Goal: Find specific page/section: Find specific page/section

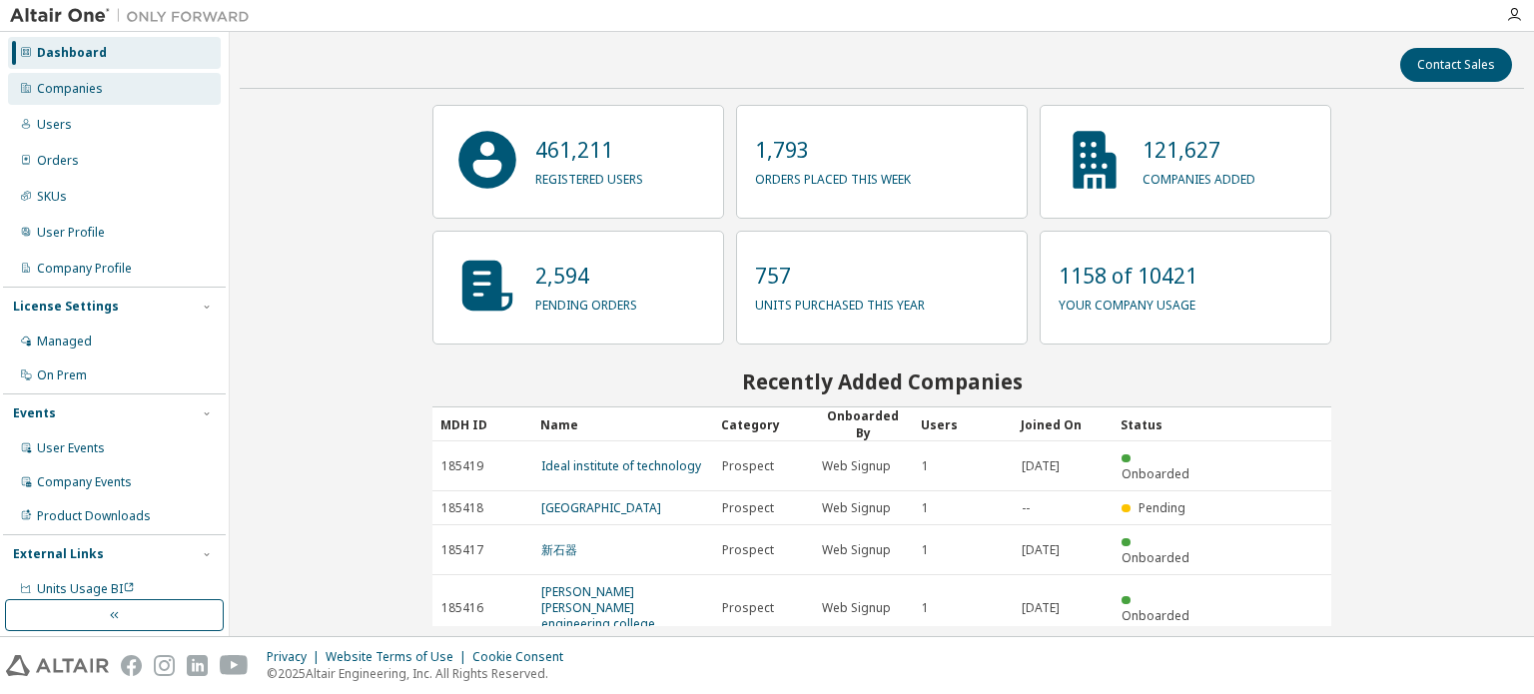
click at [140, 97] on div "Companies" at bounding box center [114, 89] width 213 height 32
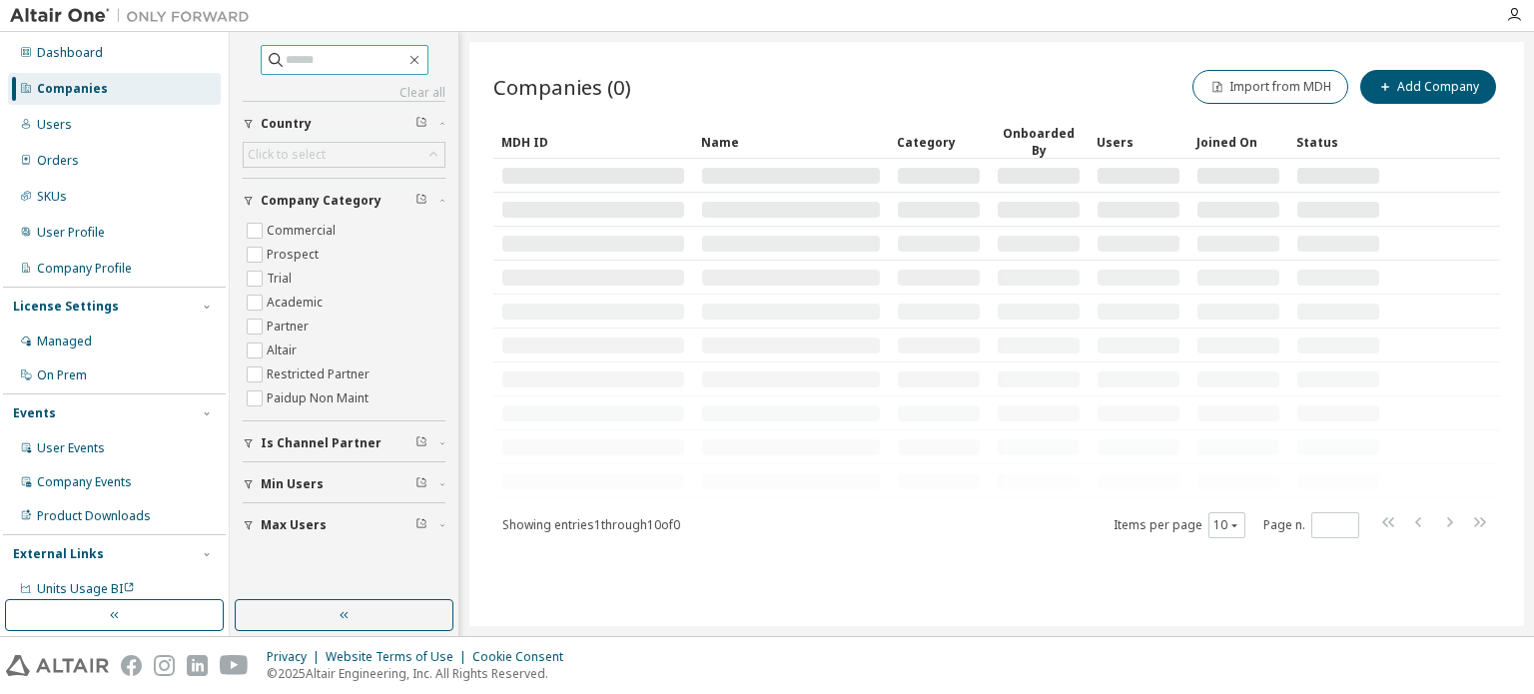
click at [345, 59] on input "text" at bounding box center [346, 60] width 120 height 20
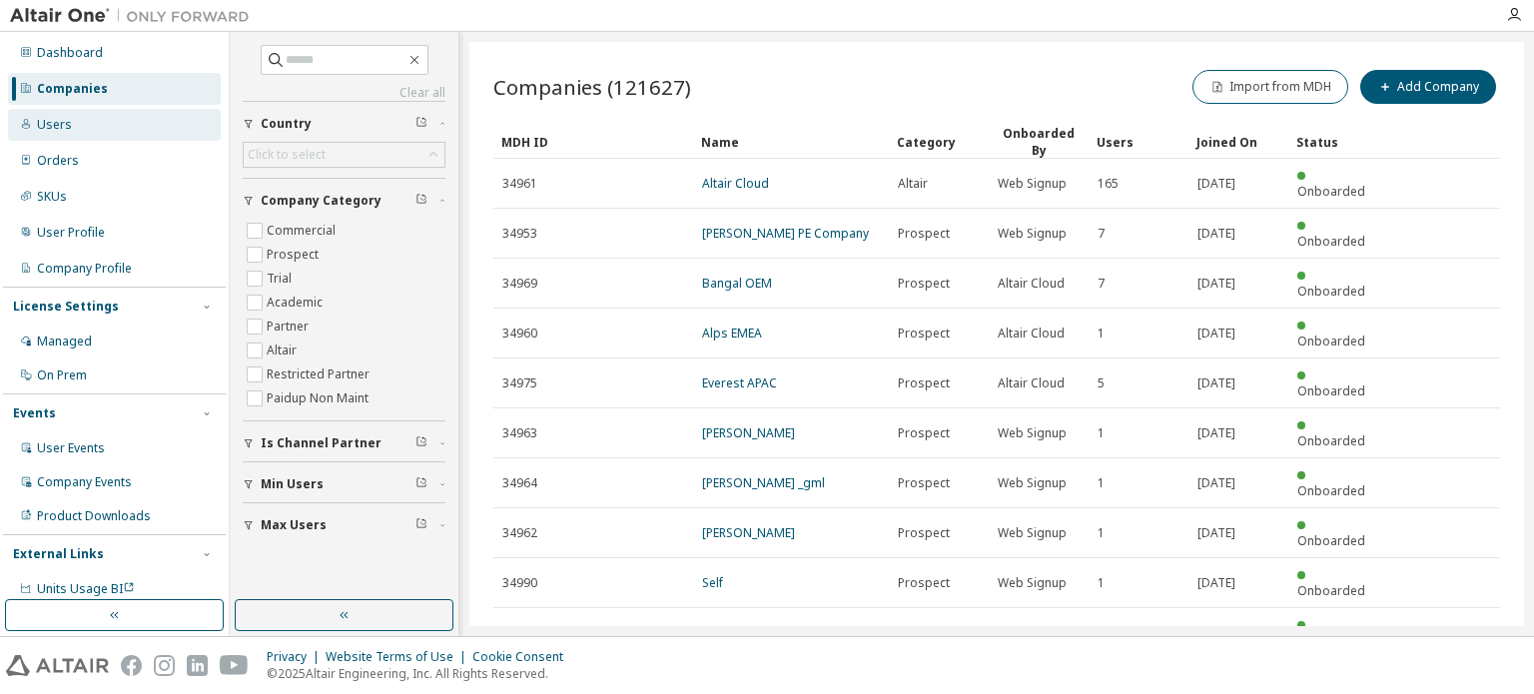
click at [53, 120] on div "Users" at bounding box center [54, 125] width 35 height 16
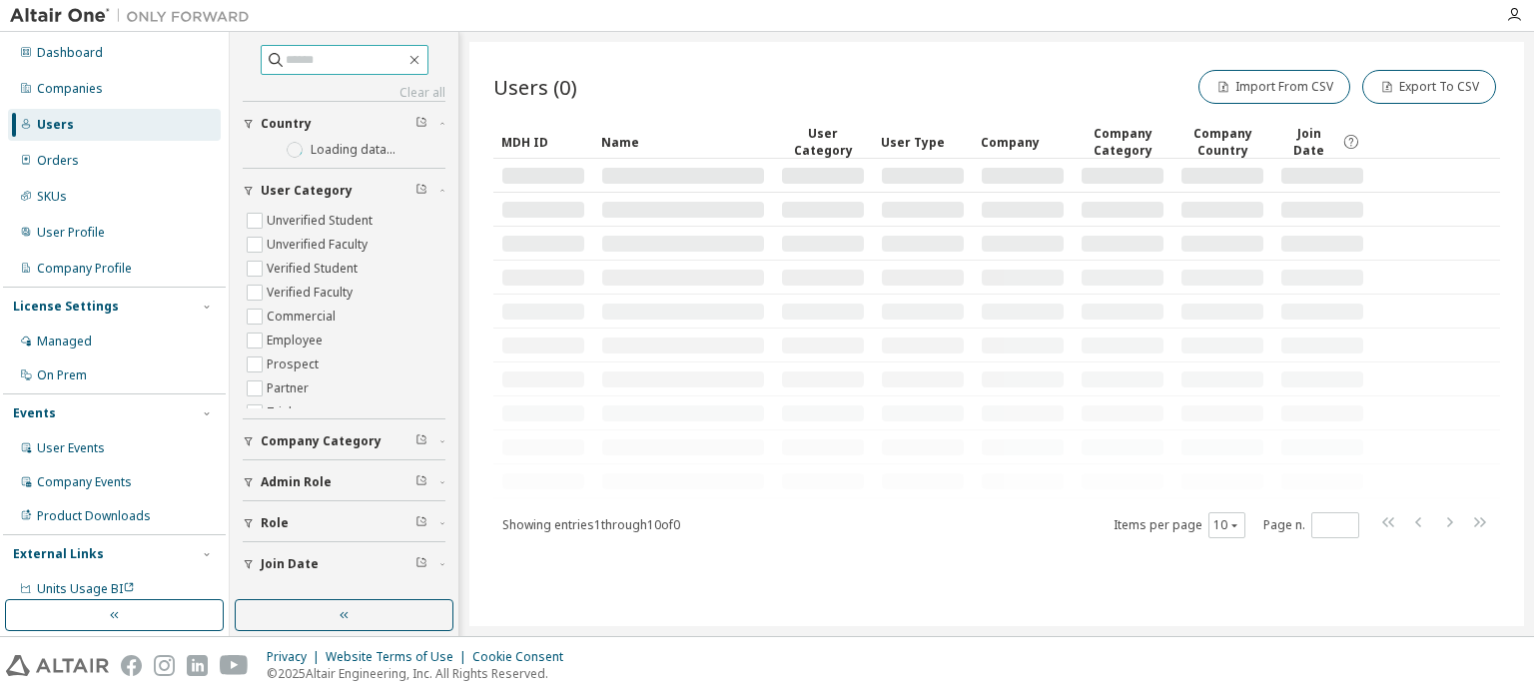
click at [308, 65] on input "text" at bounding box center [346, 60] width 120 height 20
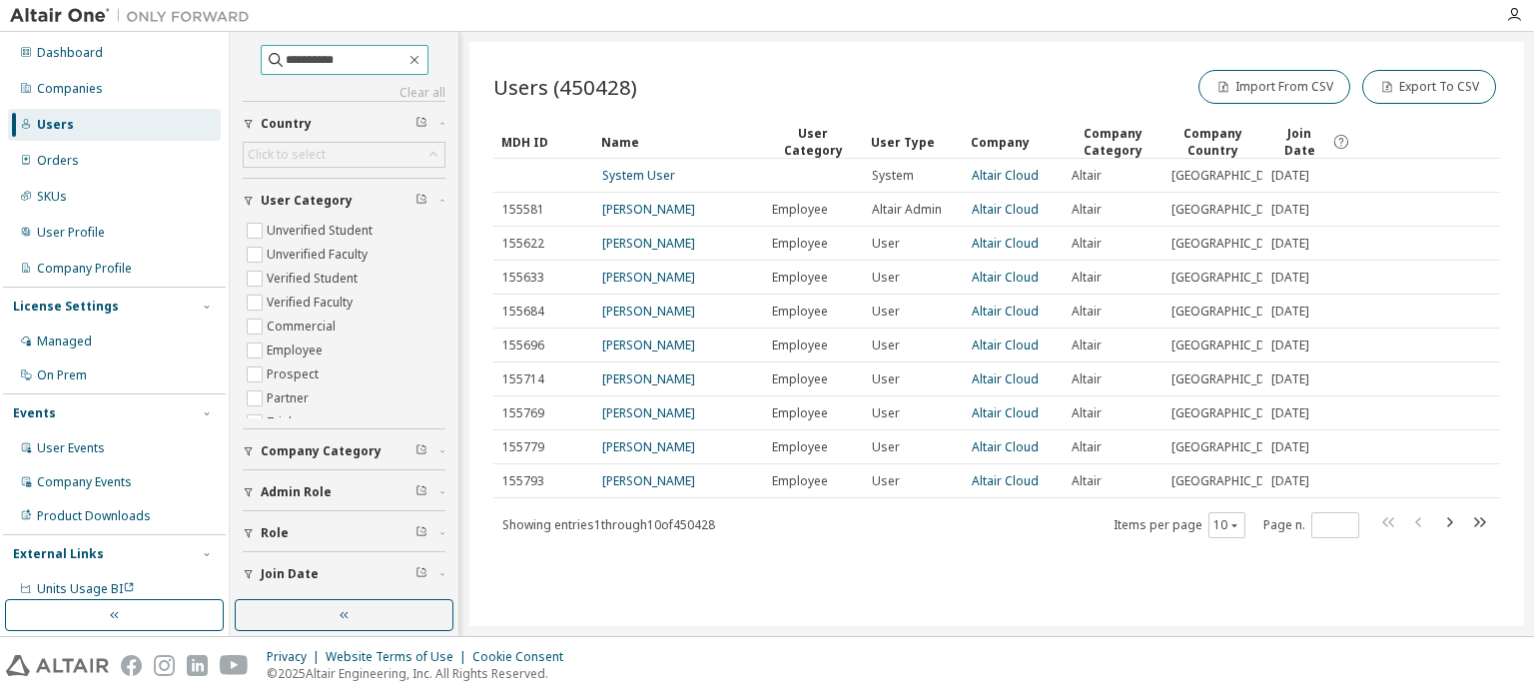
type input "**********"
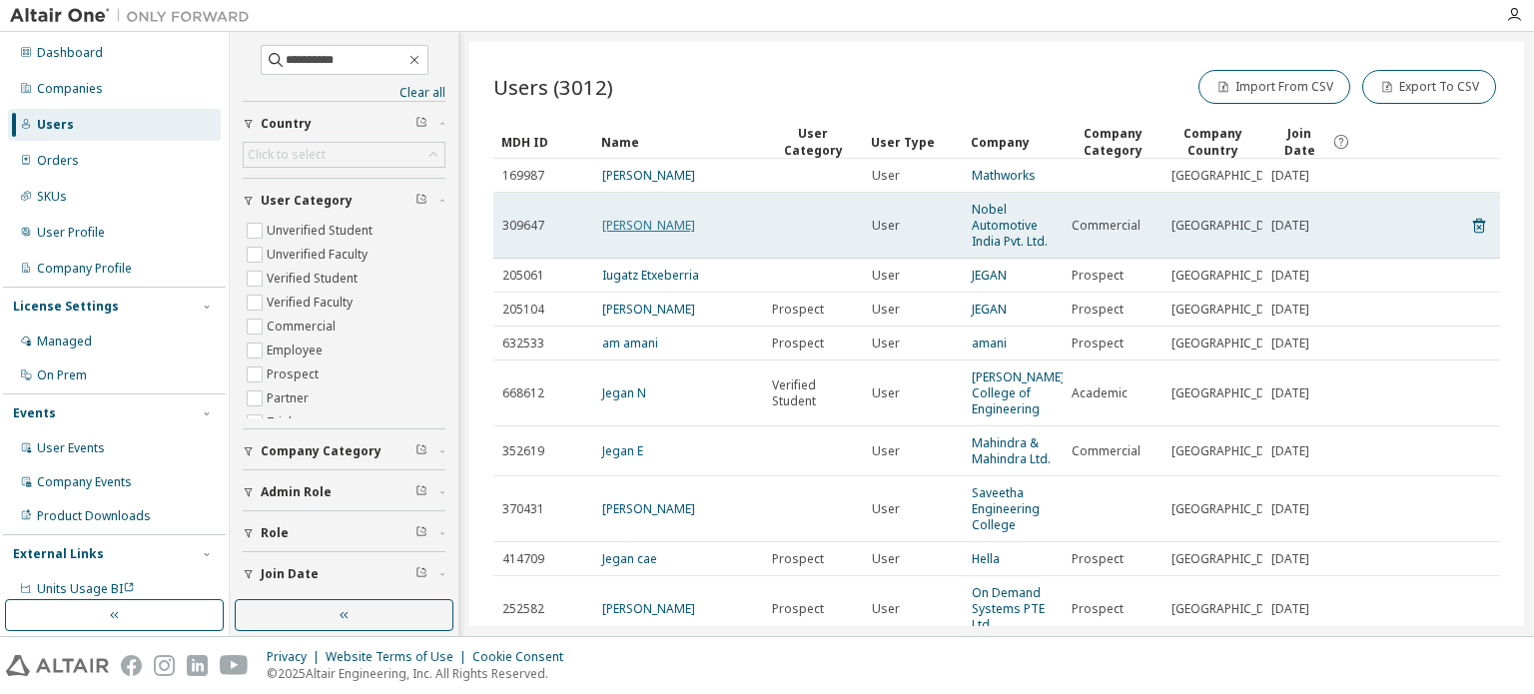
click at [614, 223] on link "[PERSON_NAME]" at bounding box center [648, 225] width 93 height 17
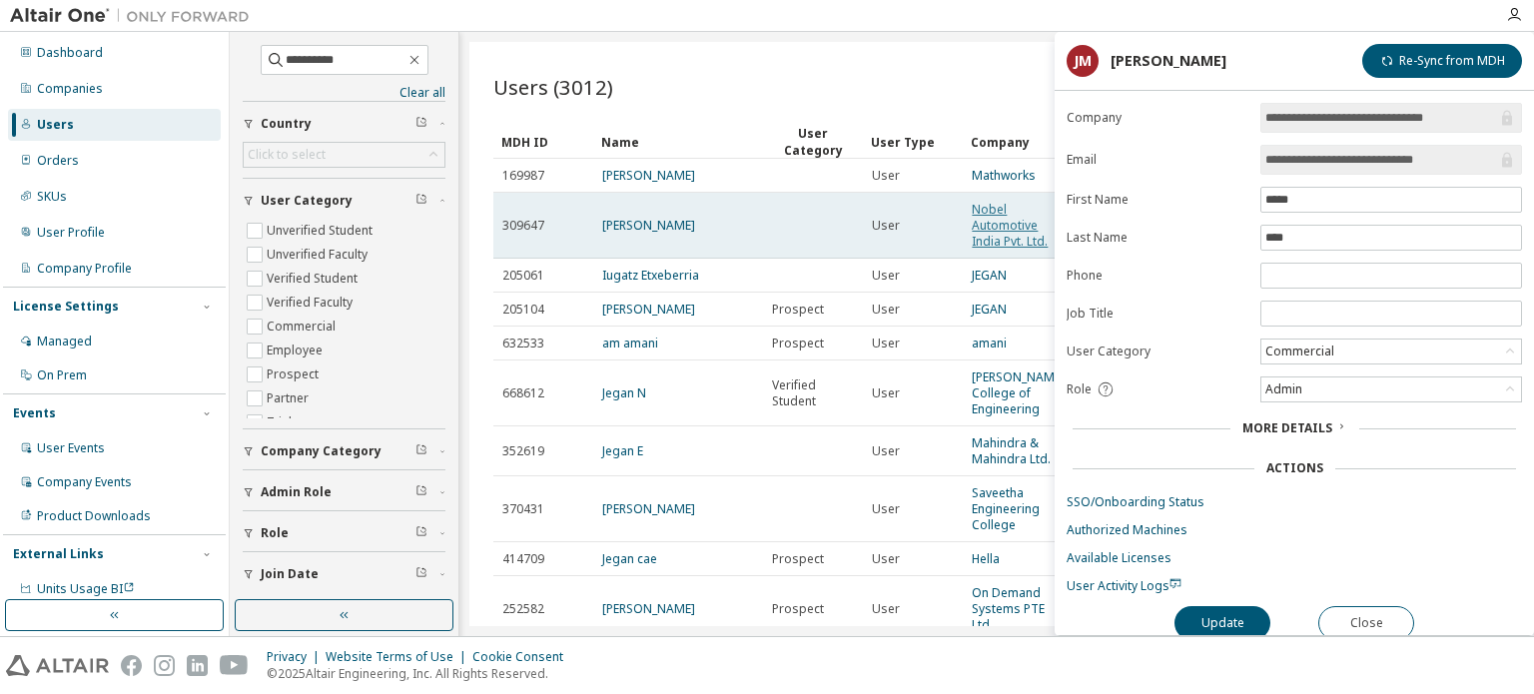
click at [986, 222] on link "Nobel Automotive India Pvt. Ltd." at bounding box center [1010, 225] width 76 height 49
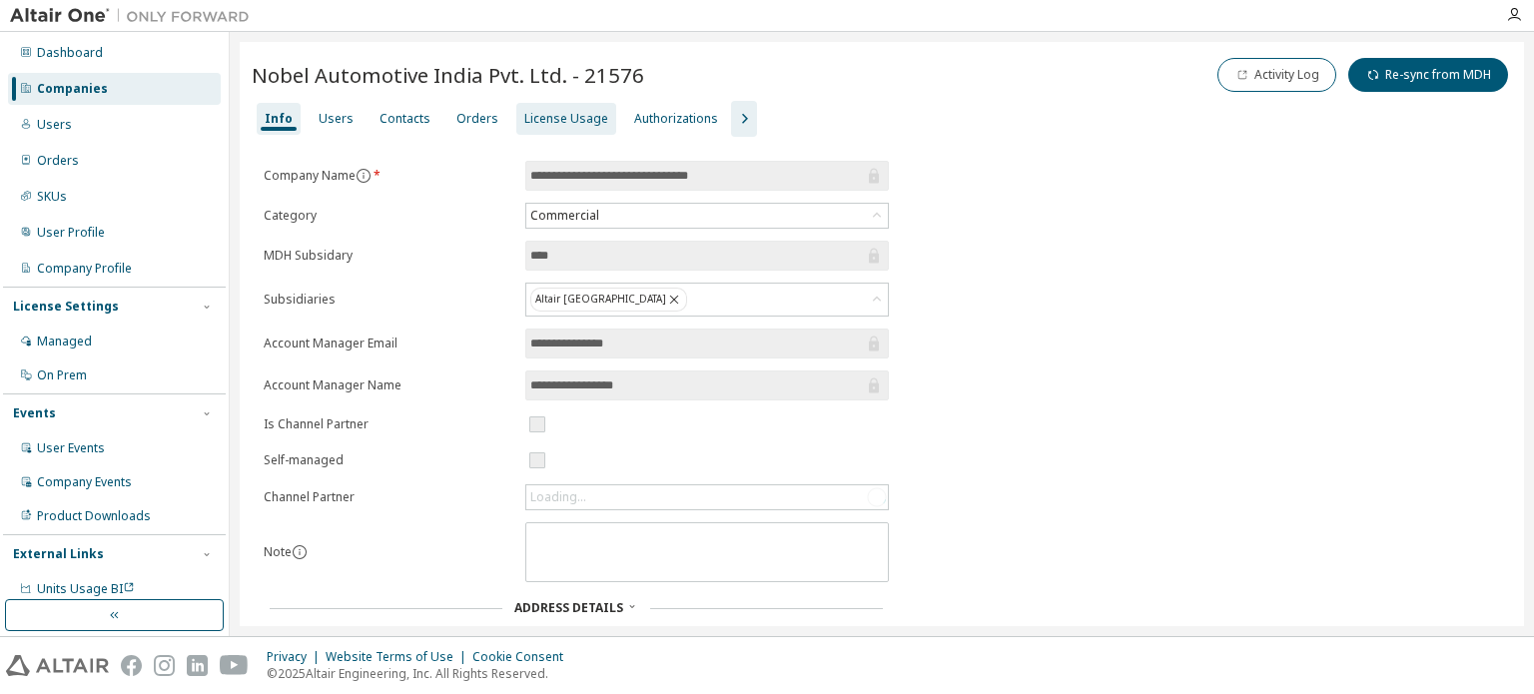
click at [546, 120] on div "License Usage" at bounding box center [566, 119] width 84 height 16
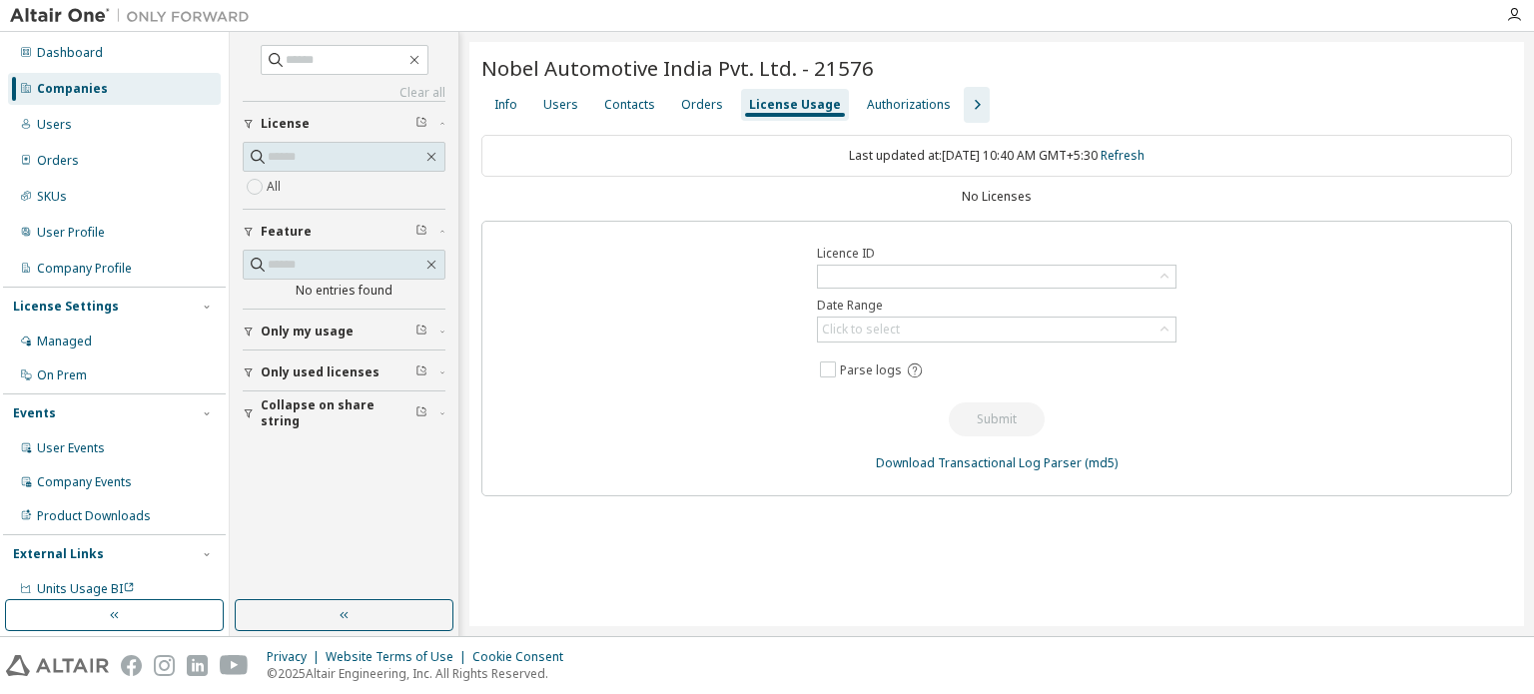
click at [965, 99] on icon "button" at bounding box center [977, 105] width 24 height 24
